Goal: Obtain resource: Obtain resource

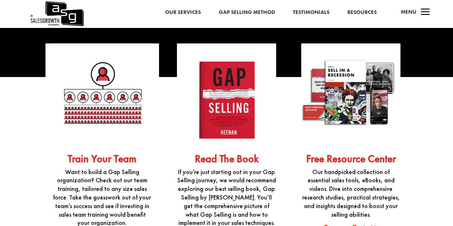
scroll to position [1682, 0]
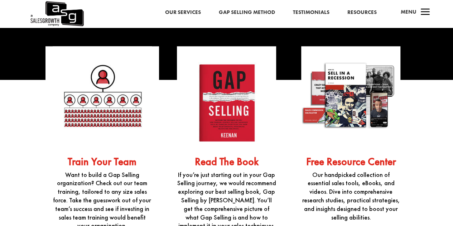
click at [349, 155] on link "Free Resource Center" at bounding box center [351, 162] width 90 height 14
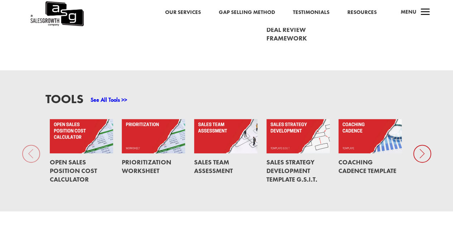
scroll to position [428, 0]
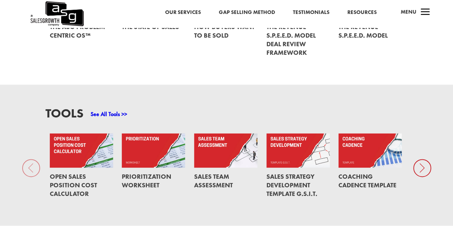
click at [301, 176] on link "Sales Strategy Development Template G.S.I.T." at bounding box center [291, 184] width 51 height 25
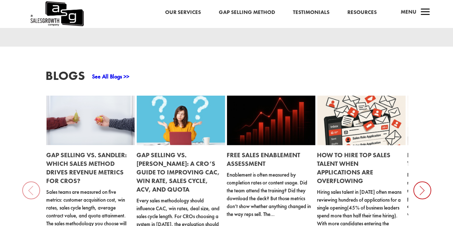
scroll to position [641, 0]
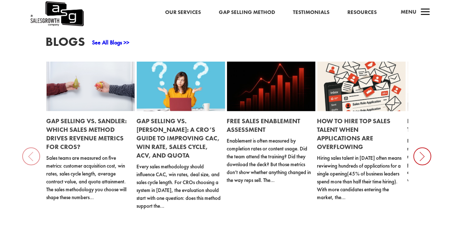
click at [286, 118] on link "Free Sales Enablement Assessment" at bounding box center [263, 124] width 73 height 17
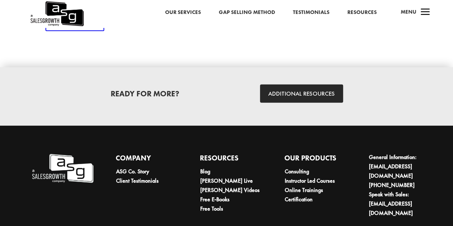
scroll to position [1078, 0]
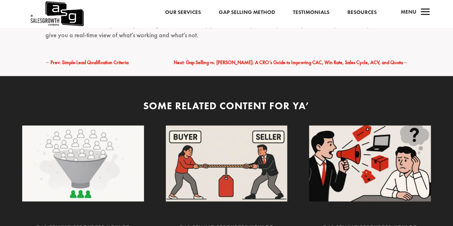
scroll to position [1932, 0]
